Goal: Complete application form: Complete application form

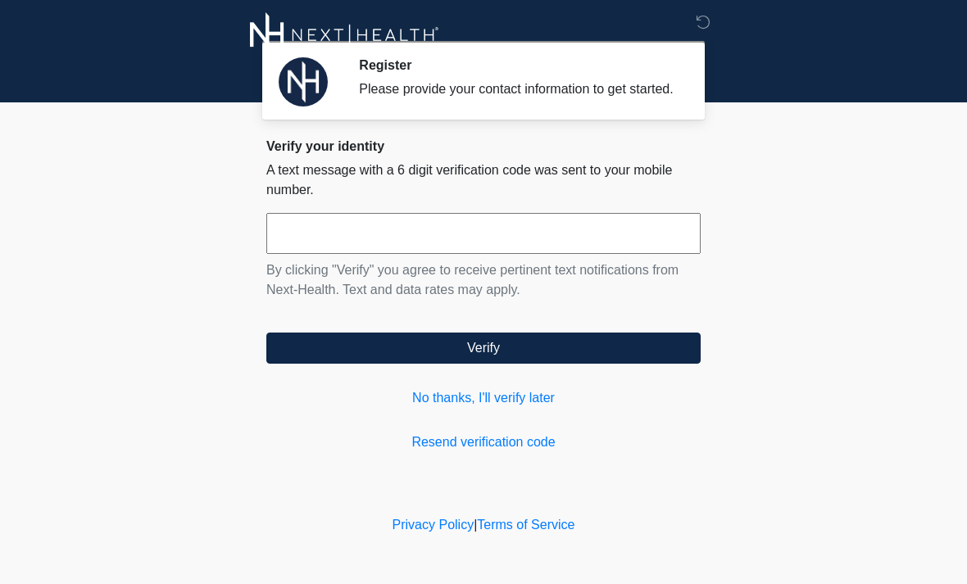
click at [466, 249] on input "text" at bounding box center [483, 233] width 434 height 41
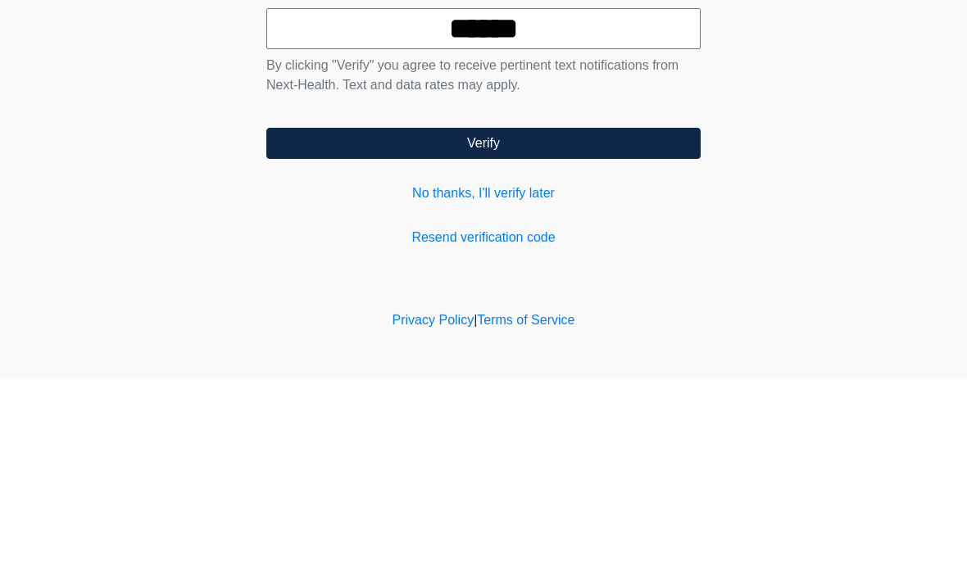
type input "******"
click at [561, 333] on button "Verify" at bounding box center [483, 348] width 434 height 31
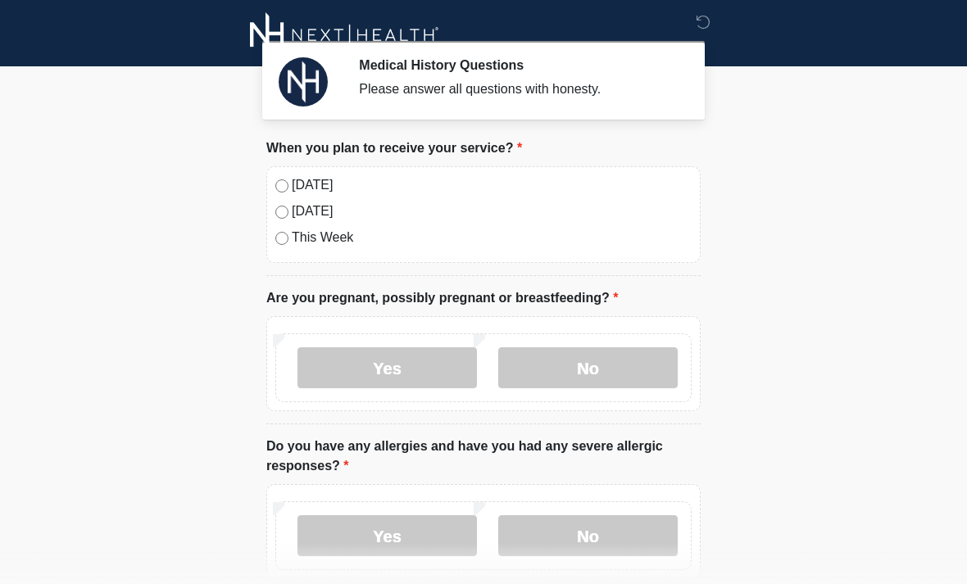
scroll to position [43, 0]
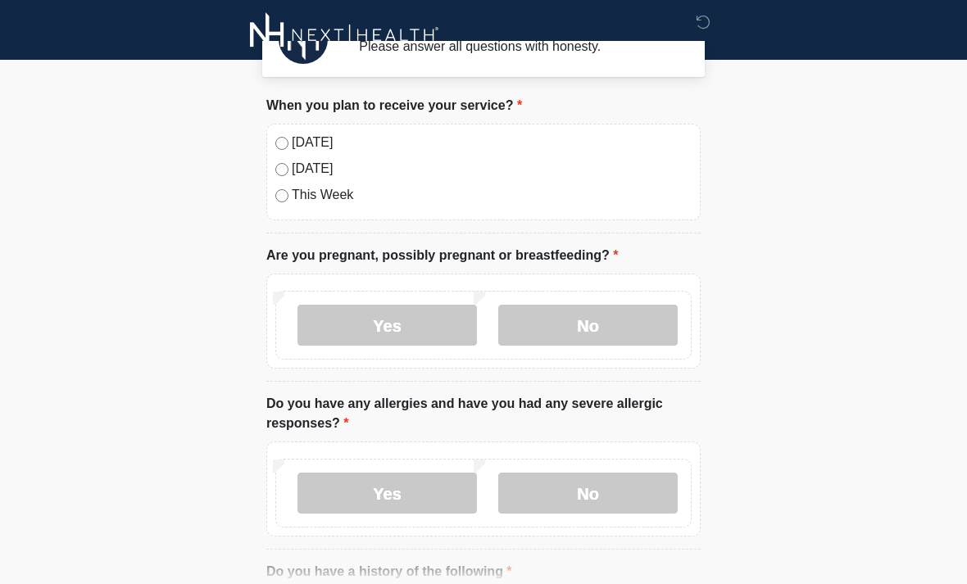
click at [634, 327] on label "No" at bounding box center [588, 325] width 180 height 41
click at [625, 496] on label "No" at bounding box center [588, 493] width 180 height 41
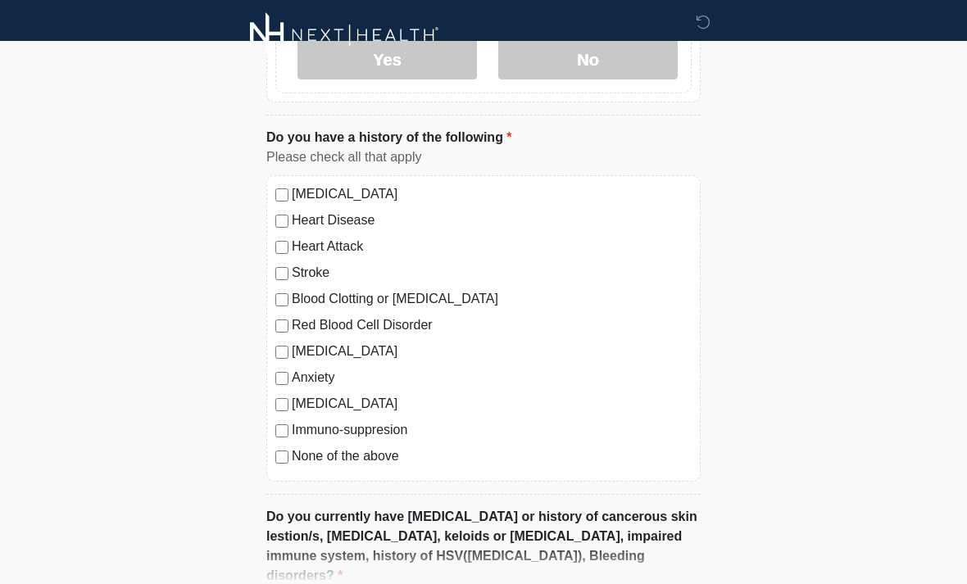
scroll to position [480, 0]
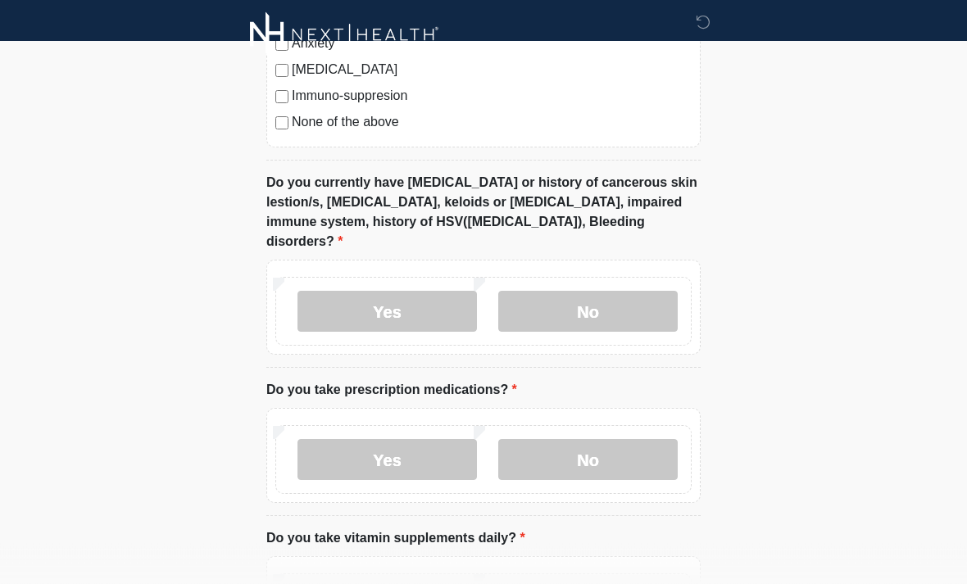
click at [643, 292] on label "No" at bounding box center [588, 312] width 180 height 41
click at [633, 439] on label "No" at bounding box center [588, 459] width 180 height 41
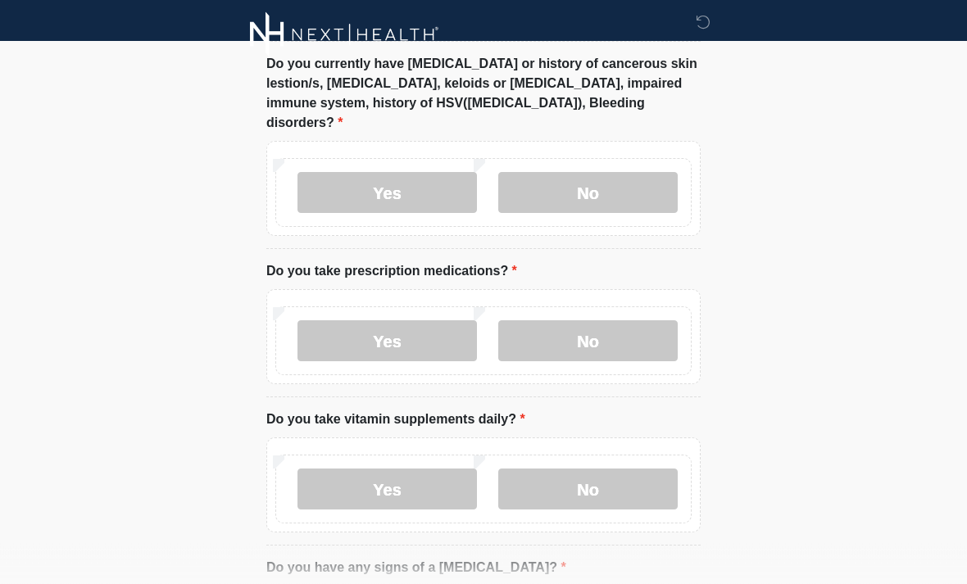
scroll to position [939, 0]
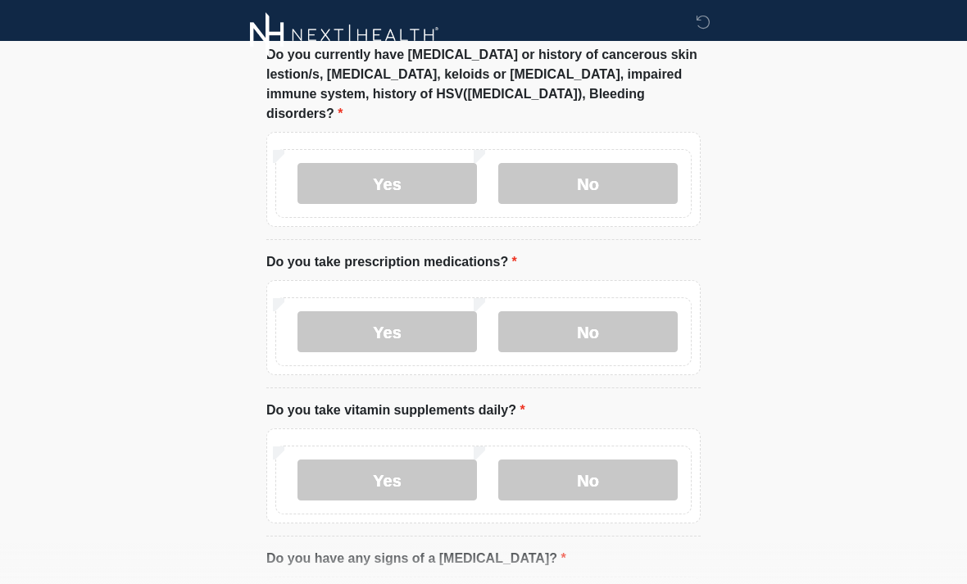
click at [411, 461] on label "Yes" at bounding box center [388, 480] width 180 height 41
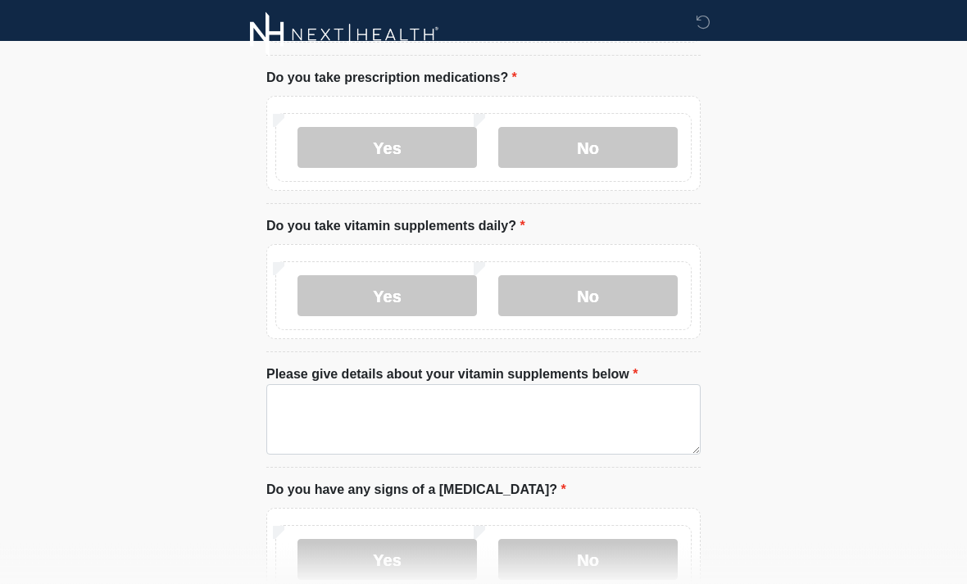
scroll to position [1124, 0]
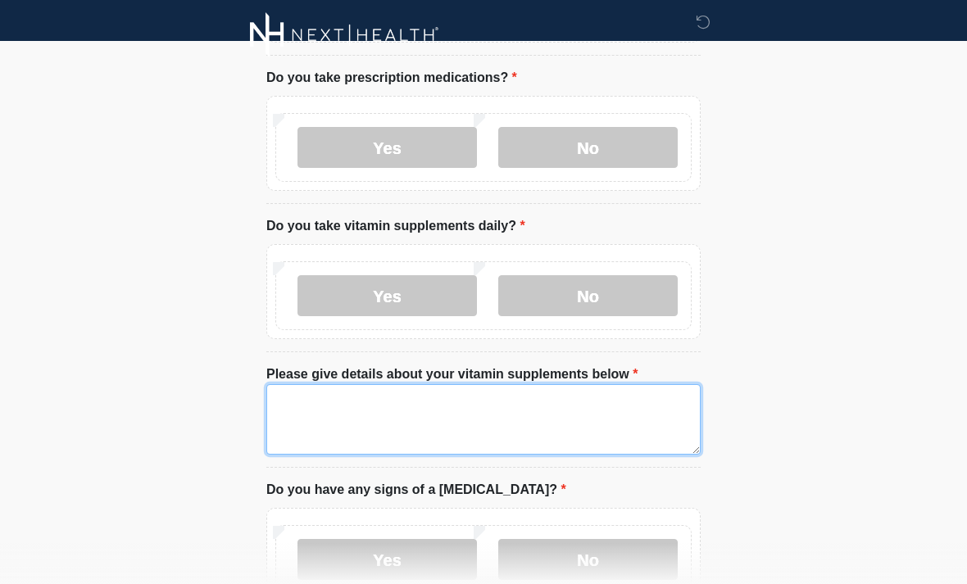
click at [365, 407] on textarea "Please give details about your vitamin supplements below" at bounding box center [483, 419] width 434 height 70
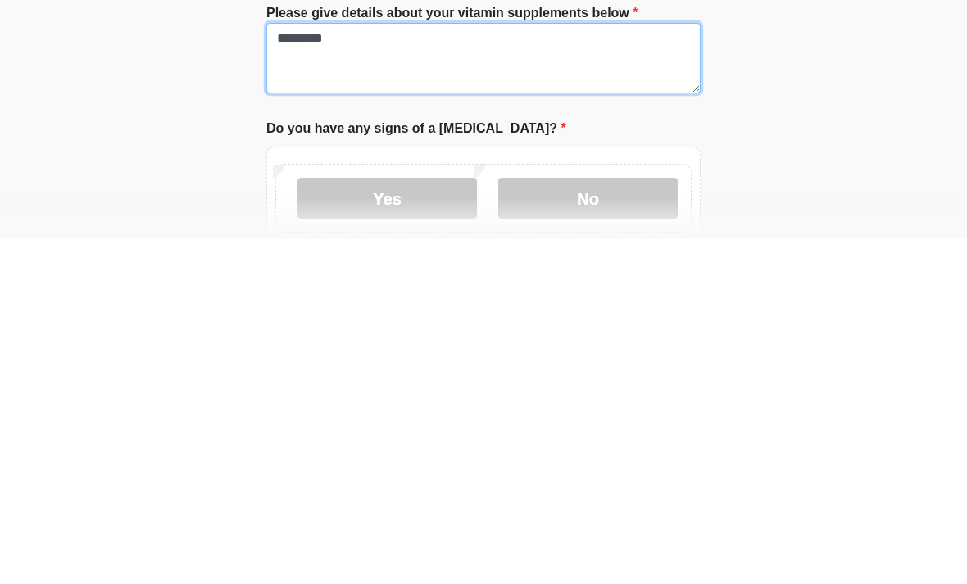
type textarea "*********"
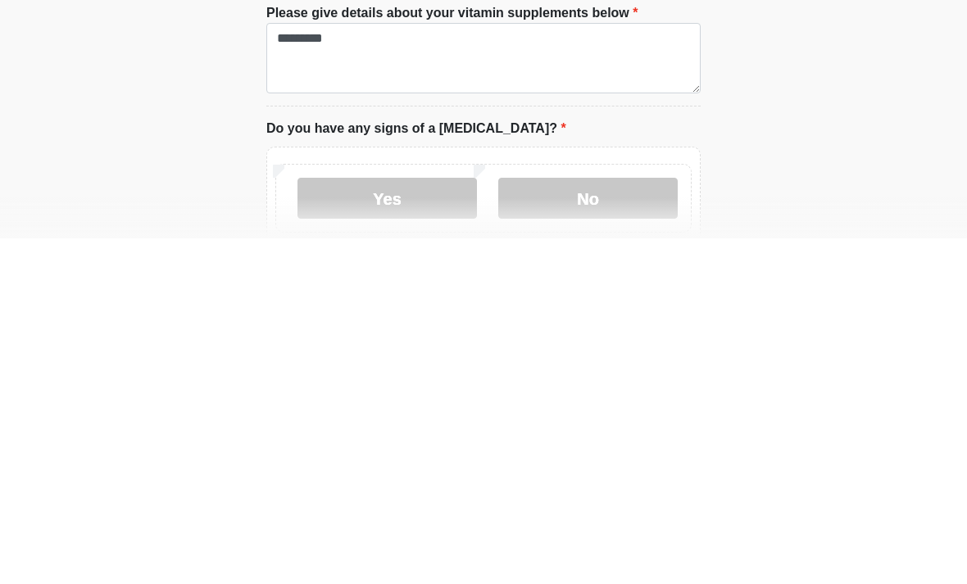
click at [640, 524] on label "No" at bounding box center [588, 544] width 180 height 41
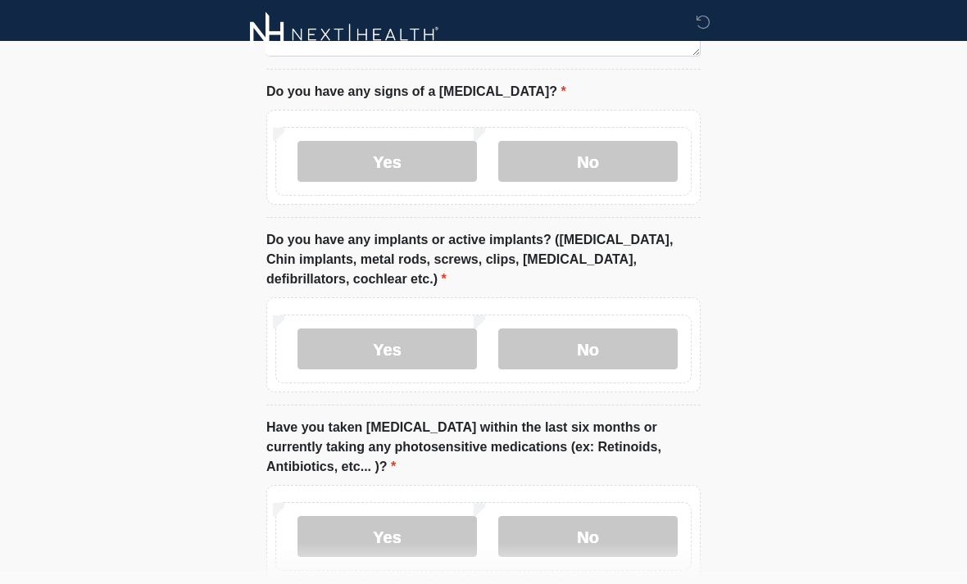
scroll to position [1523, 0]
click at [619, 328] on label "No" at bounding box center [588, 348] width 180 height 41
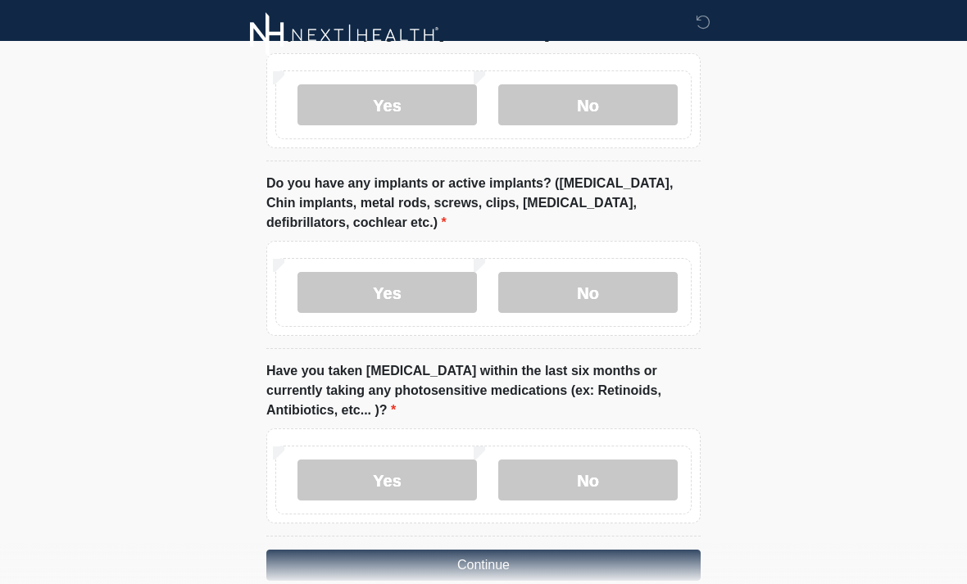
scroll to position [1588, 0]
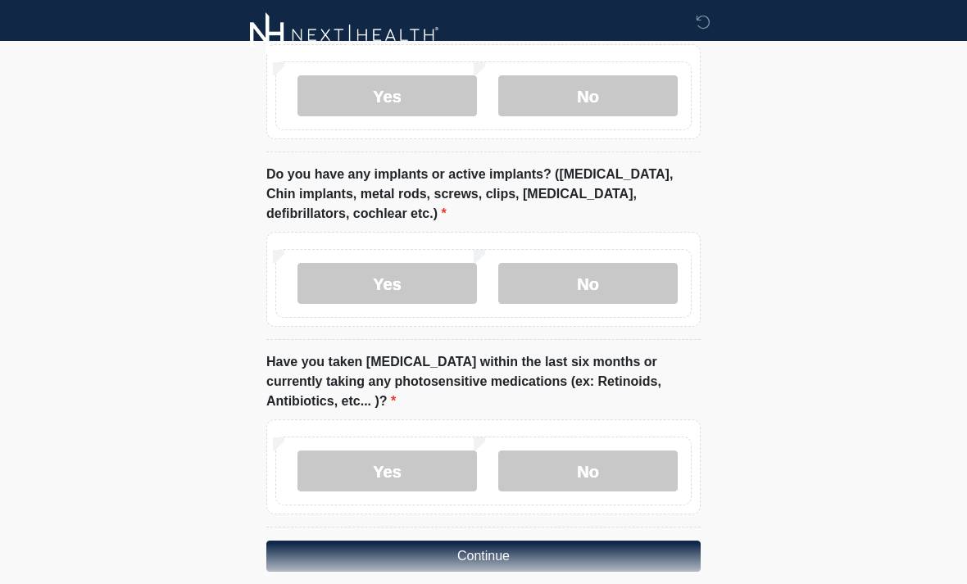
click at [648, 452] on label "No" at bounding box center [588, 471] width 180 height 41
click at [595, 541] on button "Continue" at bounding box center [483, 556] width 434 height 31
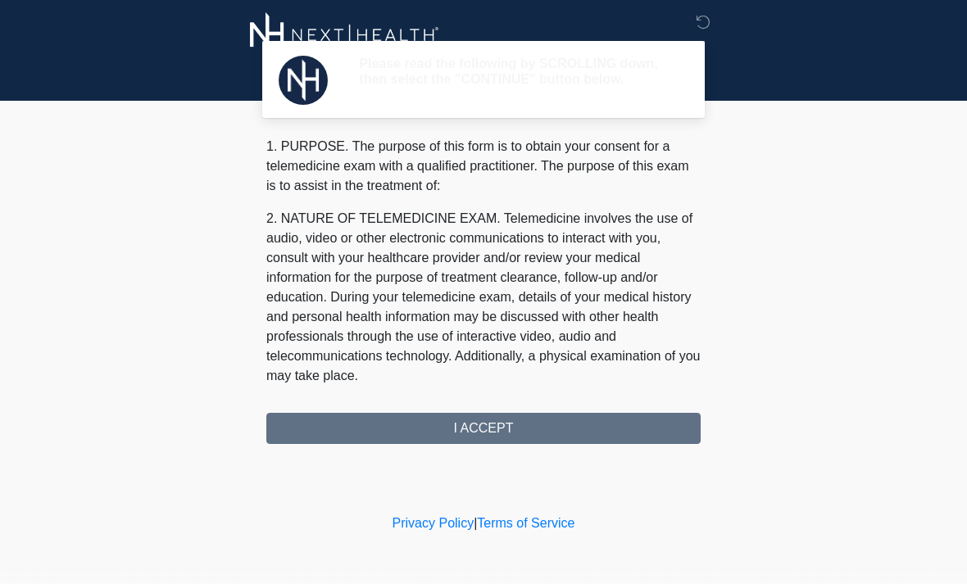
scroll to position [0, 0]
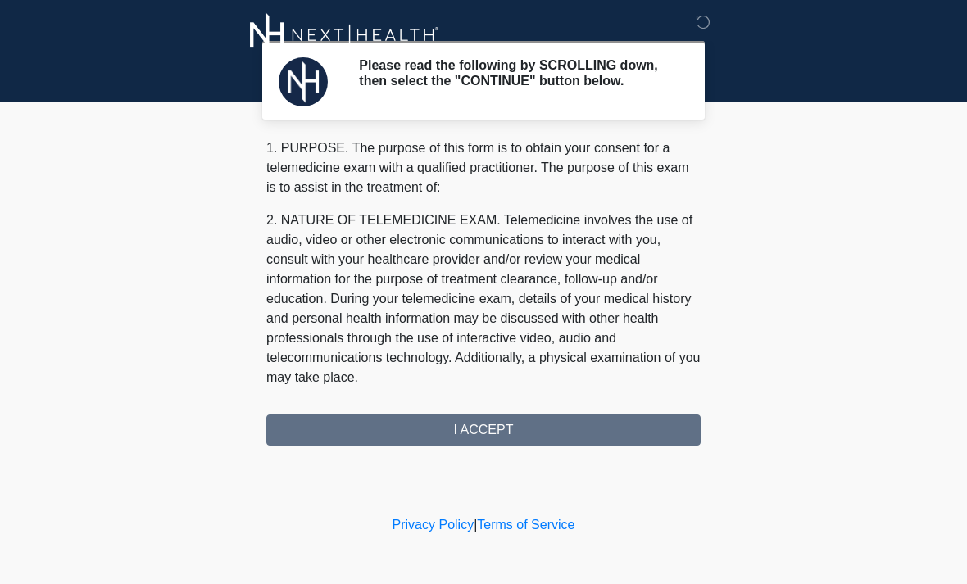
click at [320, 434] on div "1. PURPOSE. The purpose of this form is to obtain your consent for a telemedici…" at bounding box center [483, 292] width 434 height 307
click at [543, 438] on div "1. PURPOSE. The purpose of this form is to obtain your consent for a telemedici…" at bounding box center [483, 292] width 434 height 307
click at [532, 434] on div "1. PURPOSE. The purpose of this form is to obtain your consent for a telemedici…" at bounding box center [483, 292] width 434 height 307
click at [483, 439] on div "1. PURPOSE. The purpose of this form is to obtain your consent for a telemedici…" at bounding box center [483, 292] width 434 height 307
click at [482, 439] on div "1. PURPOSE. The purpose of this form is to obtain your consent for a telemedici…" at bounding box center [483, 292] width 434 height 307
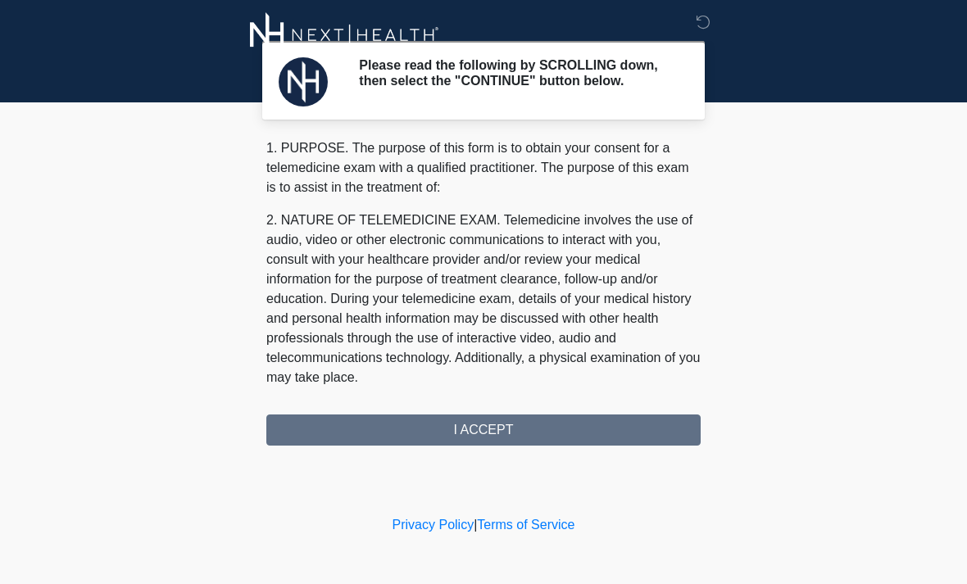
click at [538, 435] on div "1. PURPOSE. The purpose of this form is to obtain your consent for a telemedici…" at bounding box center [483, 292] width 434 height 307
click at [484, 428] on div "1. PURPOSE. The purpose of this form is to obtain your consent for a telemedici…" at bounding box center [483, 292] width 434 height 307
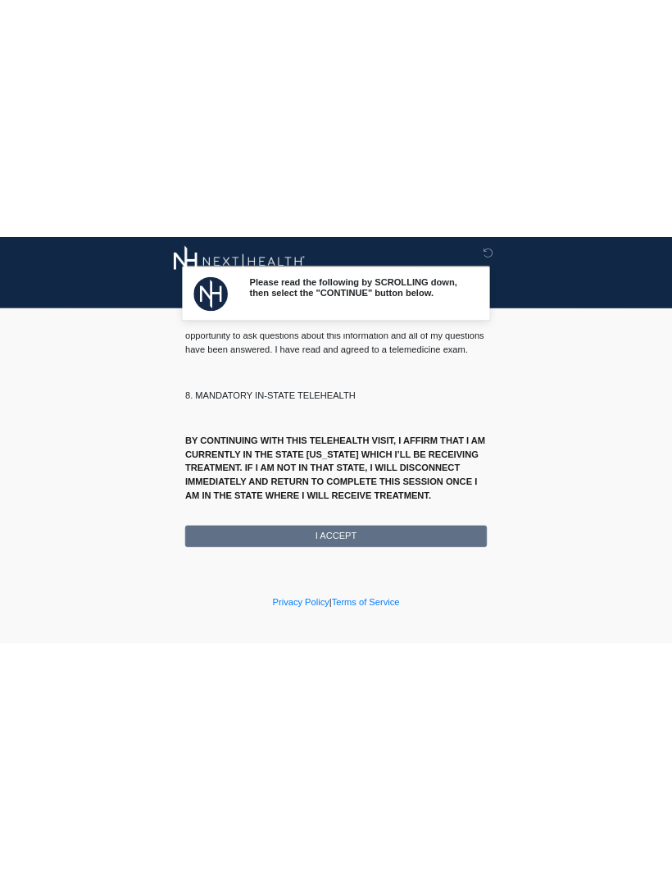
scroll to position [793, 0]
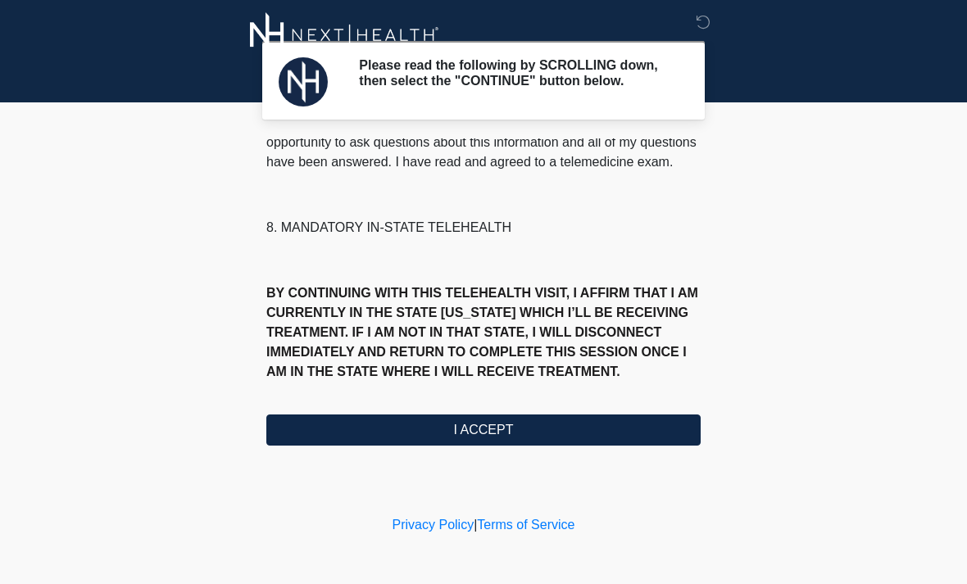
click at [534, 442] on button "I ACCEPT" at bounding box center [483, 430] width 434 height 31
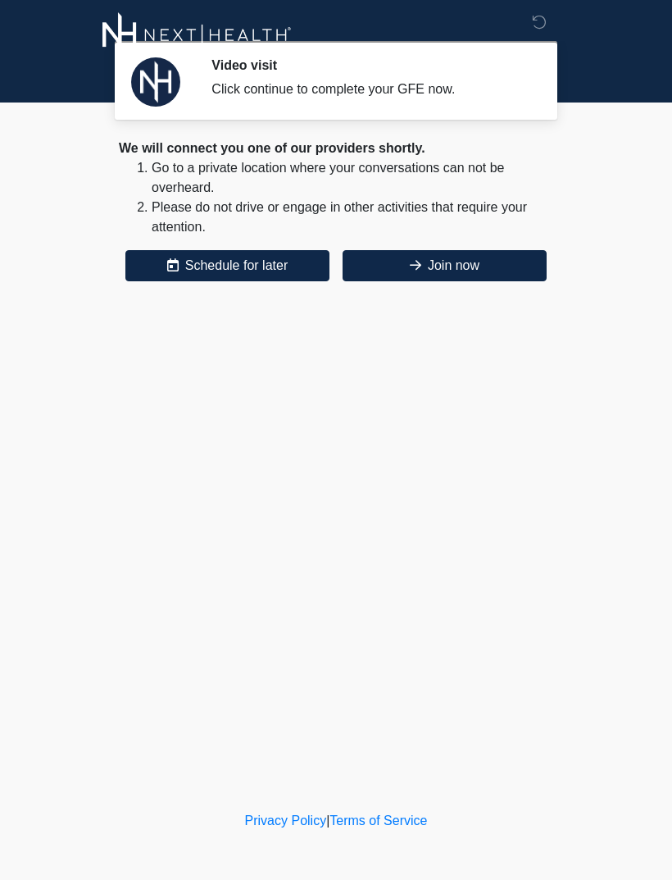
click at [476, 245] on div "We will connect you one of our providers shortly. Go to a private location wher…" at bounding box center [336, 210] width 434 height 143
click at [507, 251] on button "Join now" at bounding box center [445, 265] width 204 height 31
